Goal: Task Accomplishment & Management: Use online tool/utility

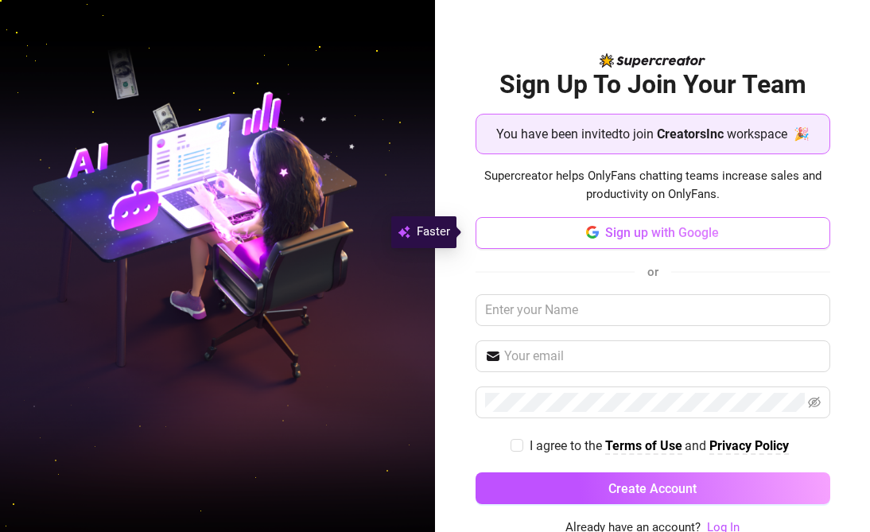
click at [605, 233] on span "Sign up with Google" at bounding box center [662, 232] width 114 height 15
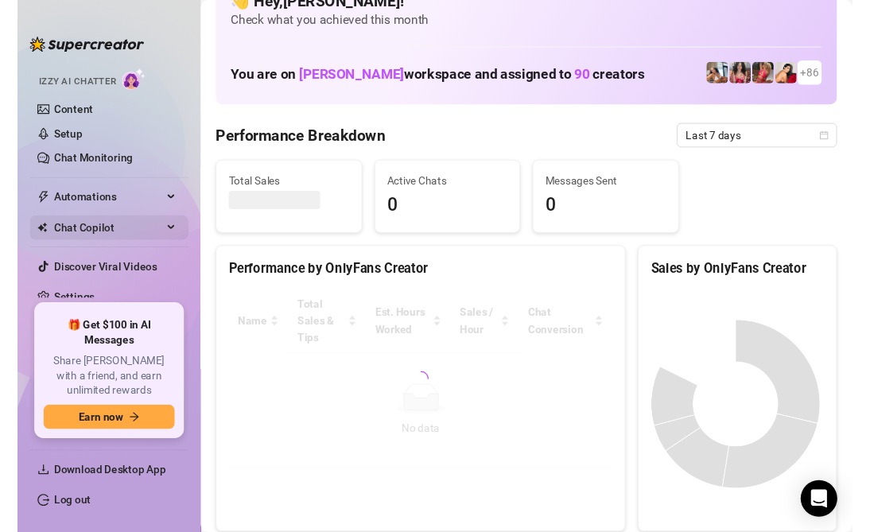
scroll to position [45, 0]
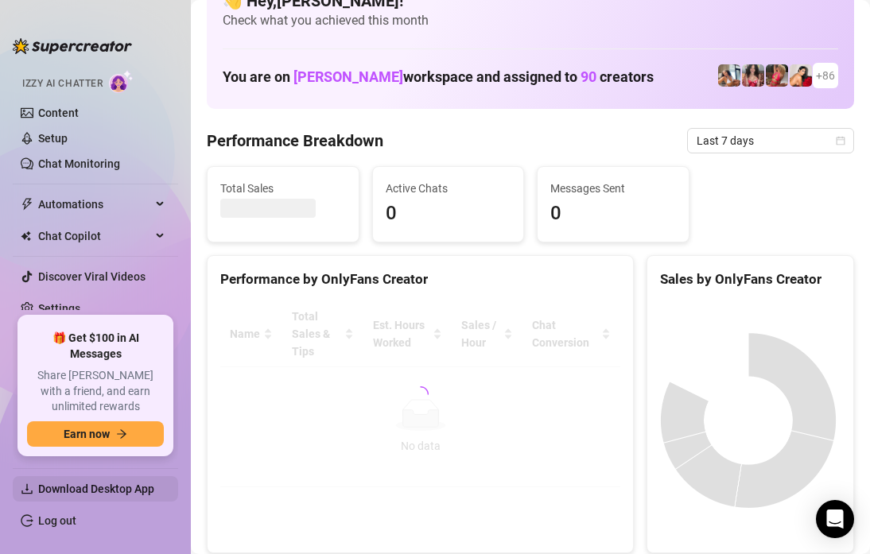
click at [131, 488] on span "Download Desktop App" at bounding box center [96, 489] width 116 height 13
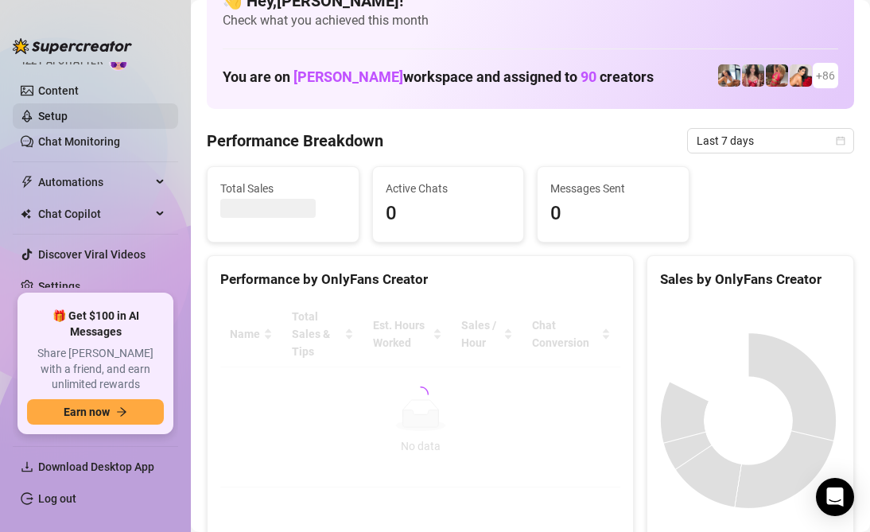
scroll to position [0, 0]
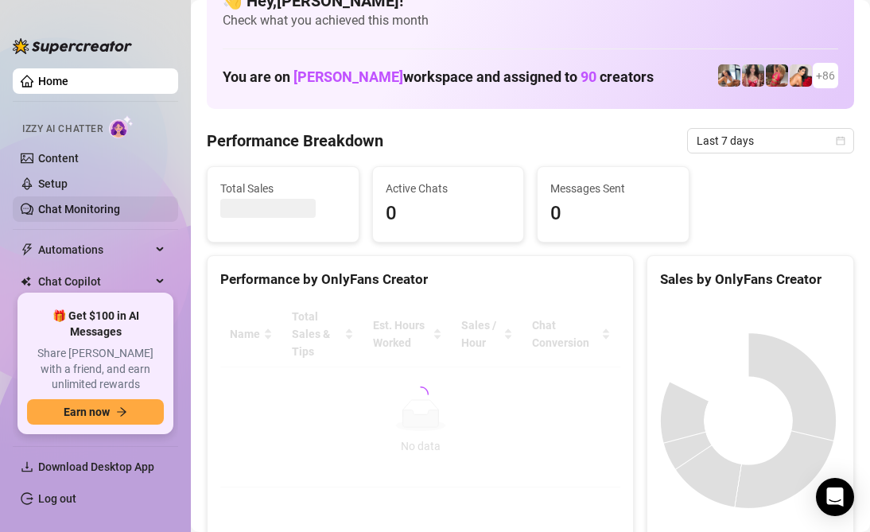
click at [99, 208] on link "Chat Monitoring" at bounding box center [79, 209] width 82 height 13
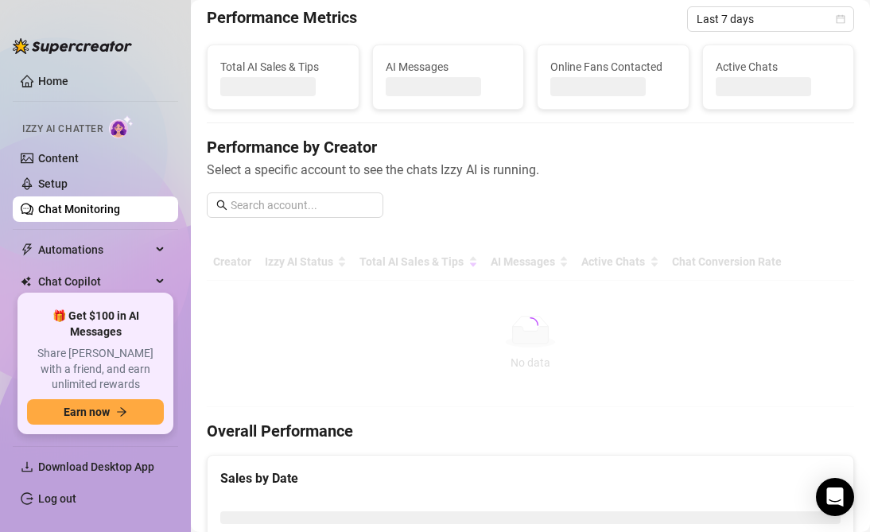
scroll to position [68, 0]
